Goal: Information Seeking & Learning: Compare options

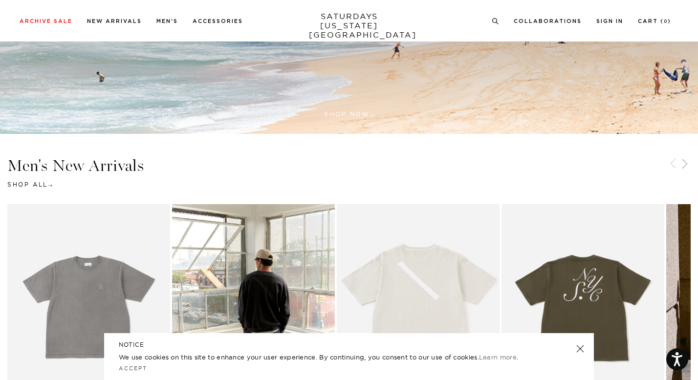
scroll to position [460, 0]
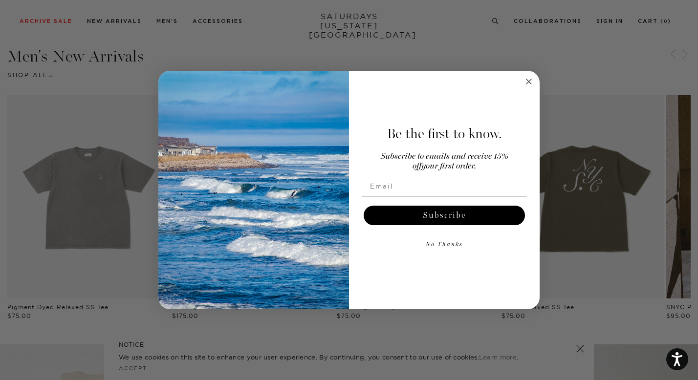
click at [531, 84] on circle "Close dialog" at bounding box center [529, 81] width 11 height 11
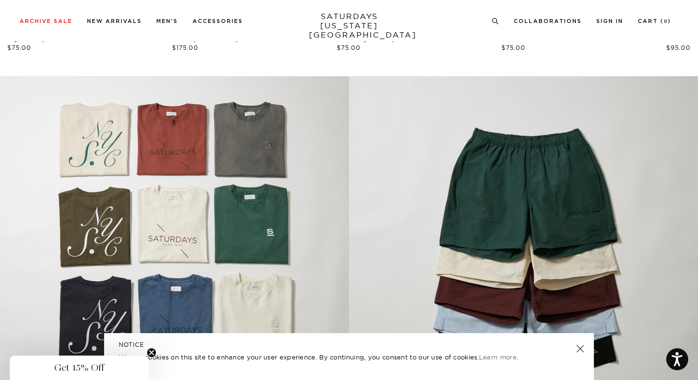
scroll to position [729, 0]
click at [582, 349] on link at bounding box center [581, 349] width 14 height 14
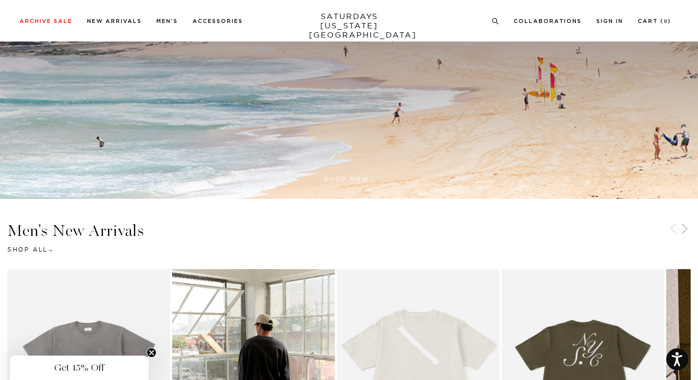
scroll to position [0, 0]
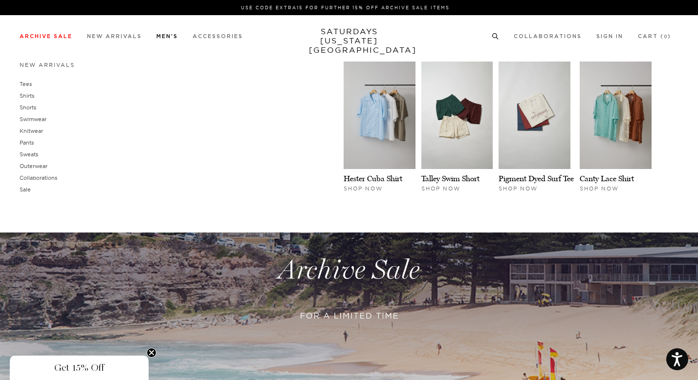
click at [176, 34] on link "Men's" at bounding box center [167, 36] width 22 height 5
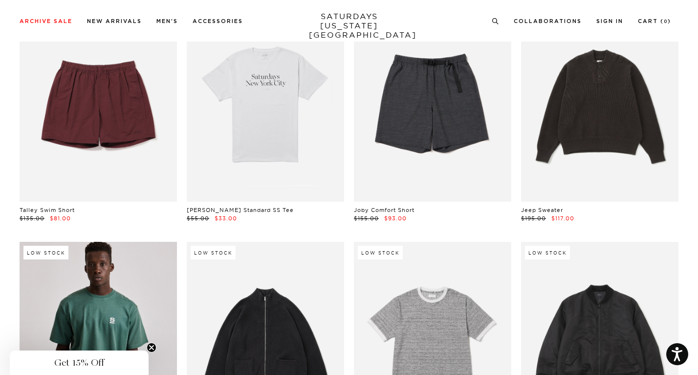
scroll to position [2407, 0]
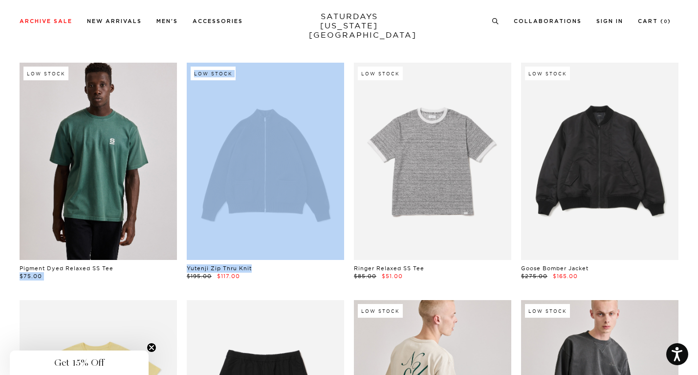
drag, startPoint x: 260, startPoint y: 266, endPoint x: 177, endPoint y: 266, distance: 83.1
copy div "$75.00 Low Stock Yutenji Zip Thru Knit"
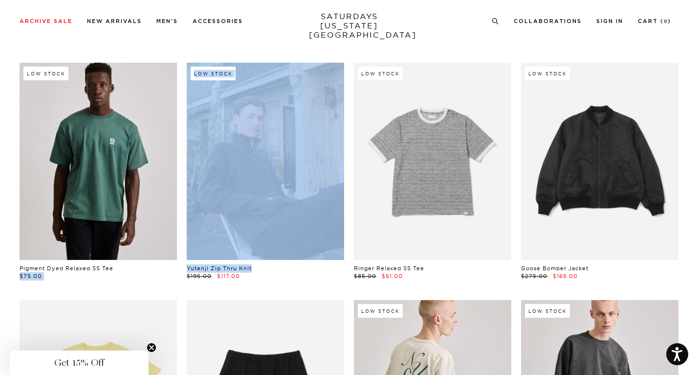
click at [272, 167] on link at bounding box center [265, 161] width 157 height 197
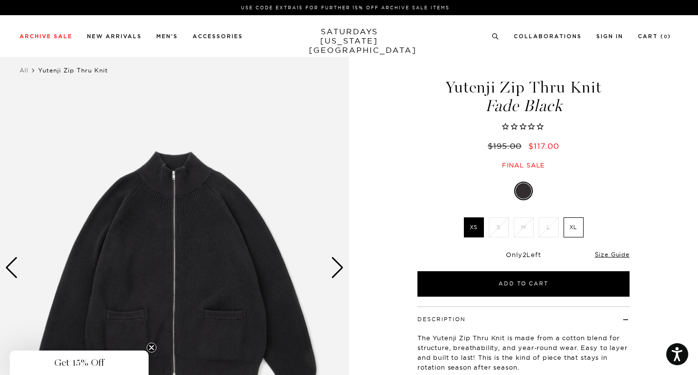
drag, startPoint x: 446, startPoint y: 89, endPoint x: 610, endPoint y: 89, distance: 163.8
click at [610, 89] on h1 "Yutenji Zip Thru Knit Fade Black" at bounding box center [523, 96] width 215 height 35
copy h1 "Yutenji Zip Thru Knit"
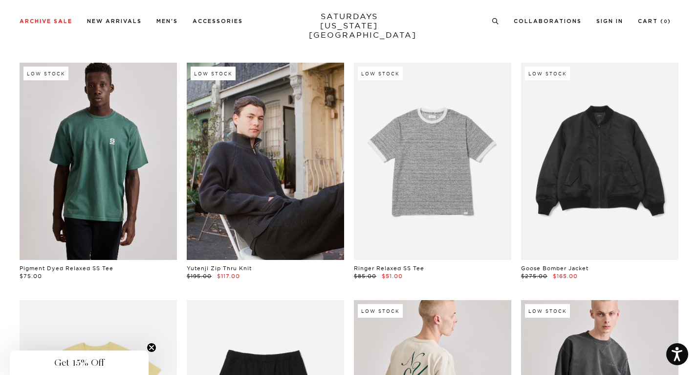
click at [244, 135] on link at bounding box center [265, 161] width 157 height 197
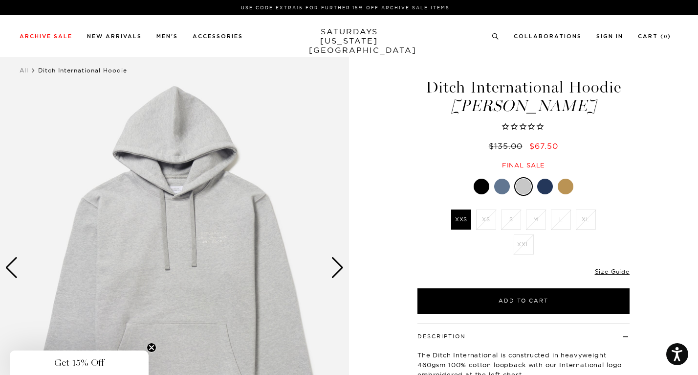
click at [336, 268] on div "Next slide" at bounding box center [337, 268] width 13 height 22
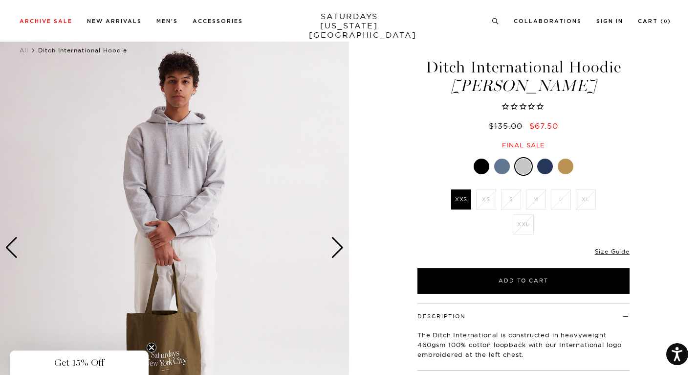
scroll to position [20, 0]
click at [336, 246] on div "Next slide" at bounding box center [337, 248] width 13 height 22
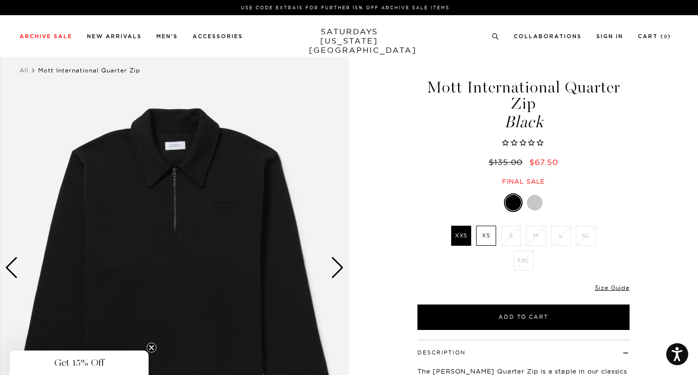
click at [338, 268] on div "Next slide" at bounding box center [337, 268] width 13 height 22
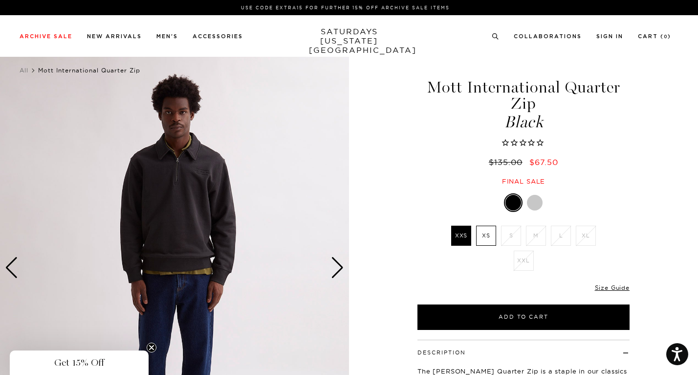
click at [338, 268] on div "Next slide" at bounding box center [337, 268] width 13 height 22
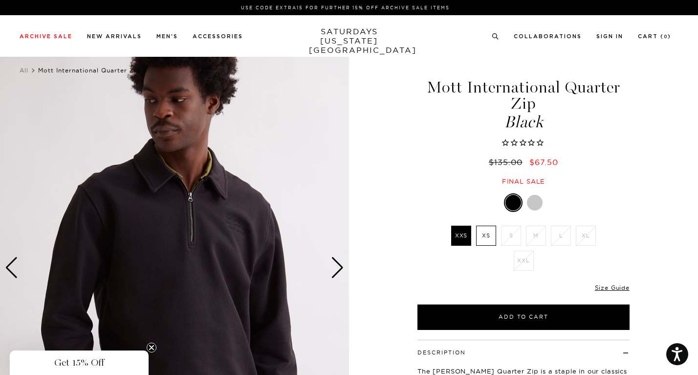
click at [339, 266] on div "Next slide" at bounding box center [337, 268] width 13 height 22
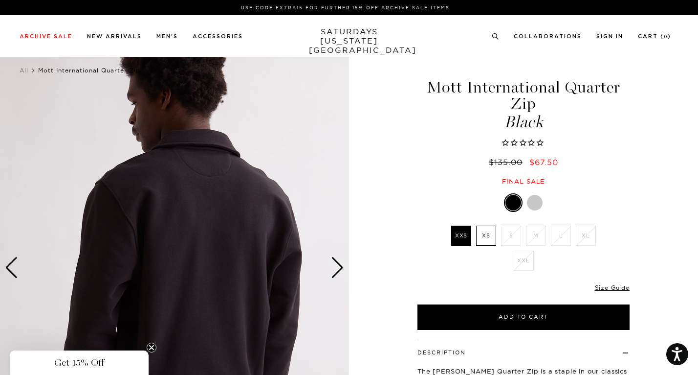
click at [339, 266] on div "Next slide" at bounding box center [337, 268] width 13 height 22
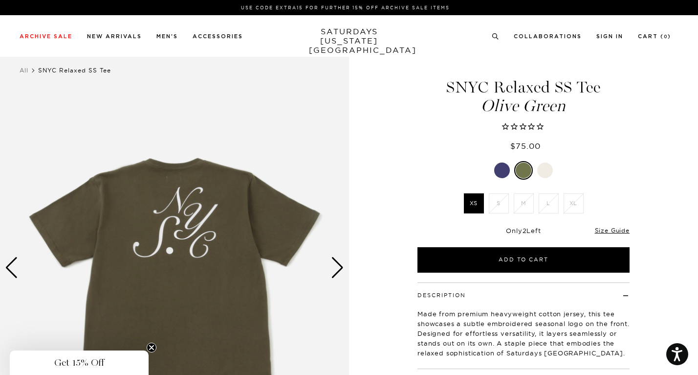
click at [340, 270] on div "Next slide" at bounding box center [337, 268] width 13 height 22
drag, startPoint x: 446, startPoint y: 85, endPoint x: 609, endPoint y: 88, distance: 162.4
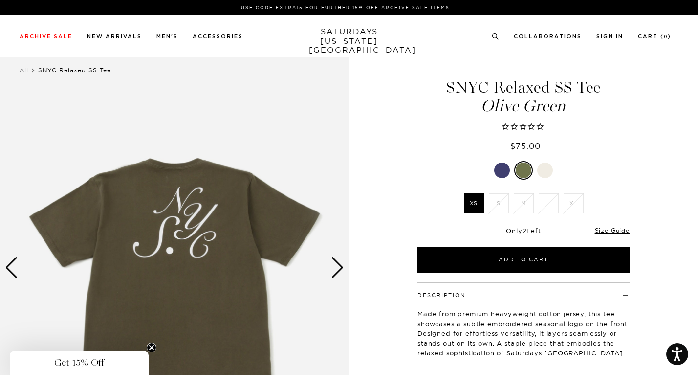
click at [609, 88] on h1 "SNYC Relaxed SS Tee [PERSON_NAME]" at bounding box center [523, 96] width 215 height 35
